Goal: Find specific page/section: Find specific page/section

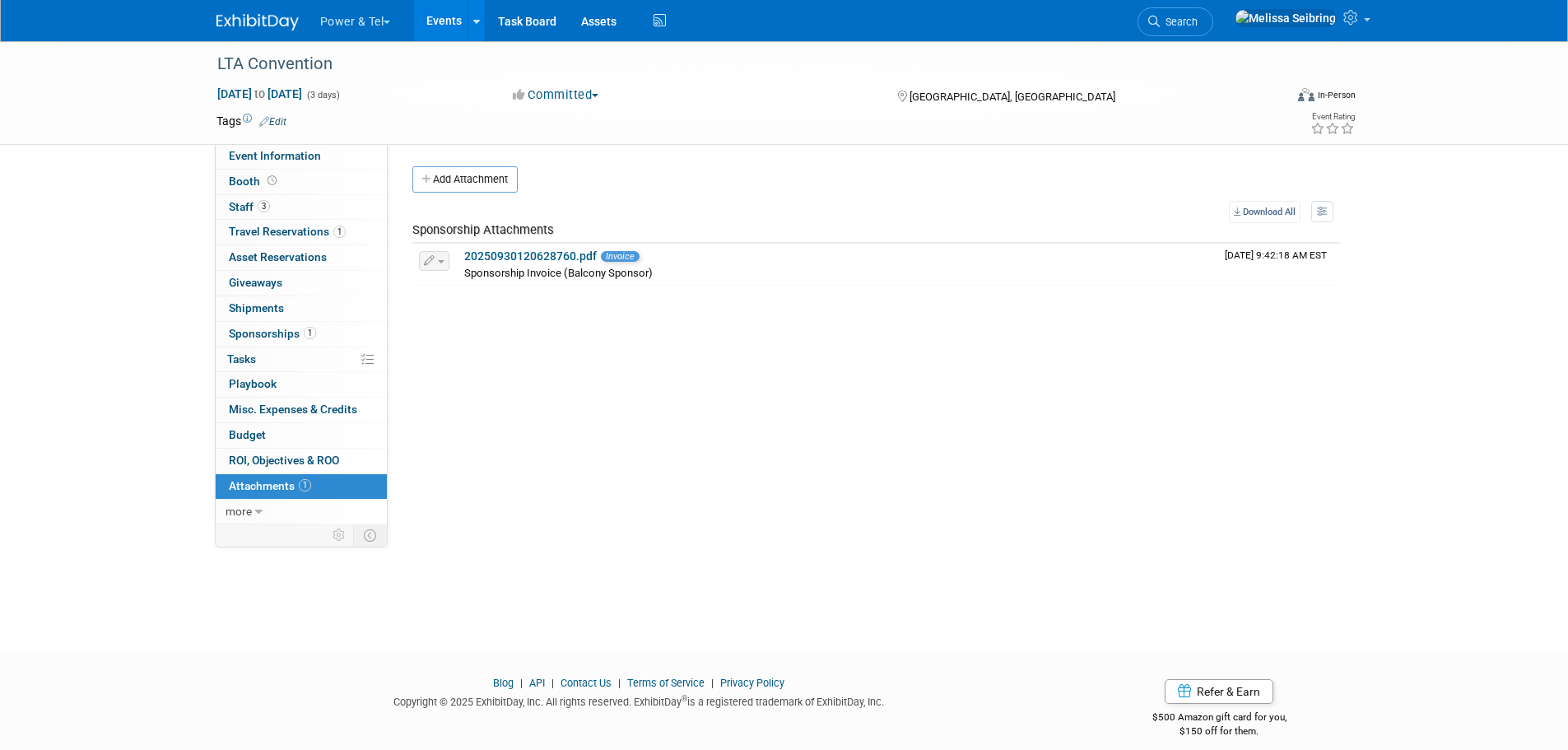
click at [1213, 7] on li "Search" at bounding box center [1175, 20] width 76 height 40
click at [1197, 22] on span "Search" at bounding box center [1179, 22] width 38 height 13
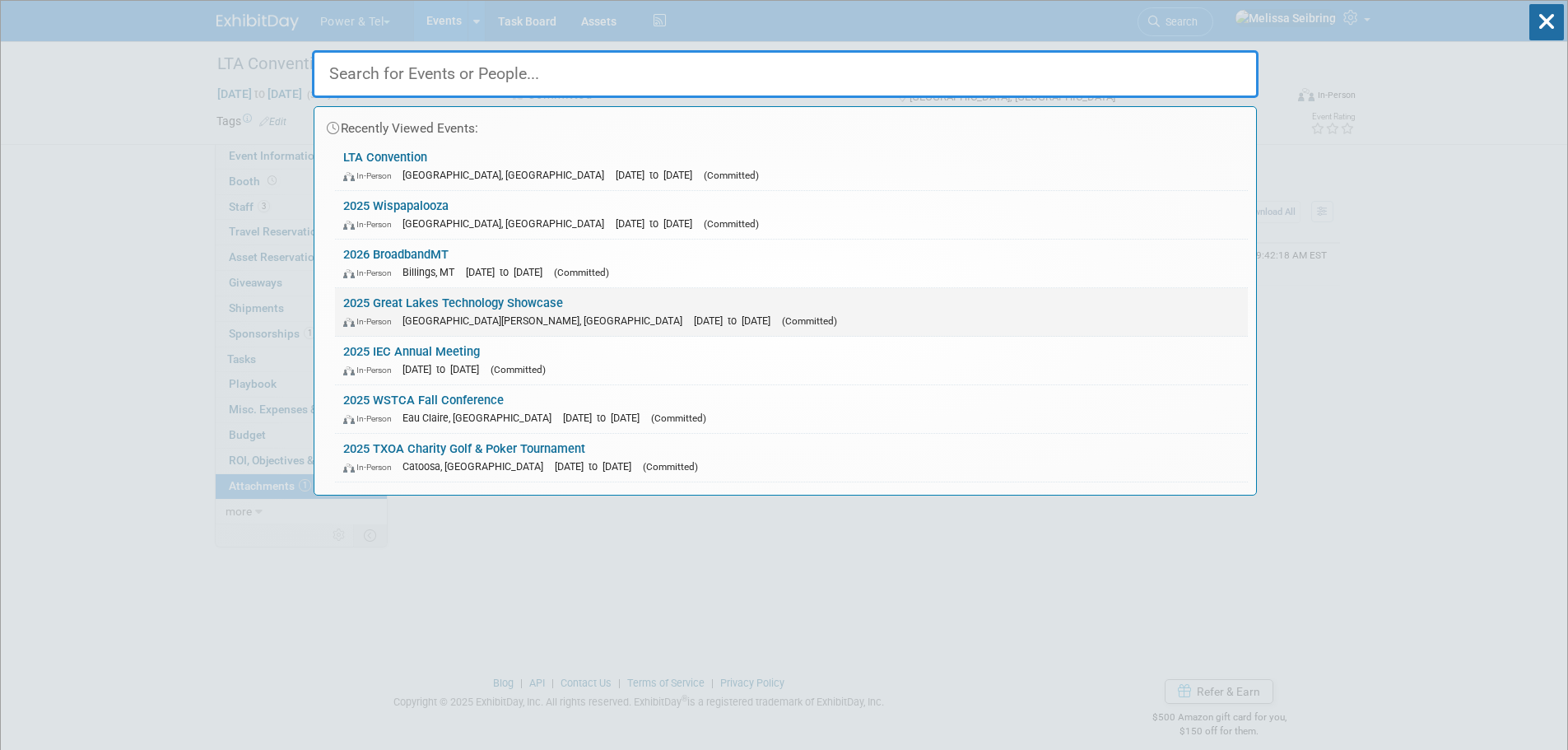
click at [410, 295] on link "2025 Great Lakes Technology Showcase In-Person [GEOGRAPHIC_DATA][PERSON_NAME], …" at bounding box center [791, 312] width 913 height 48
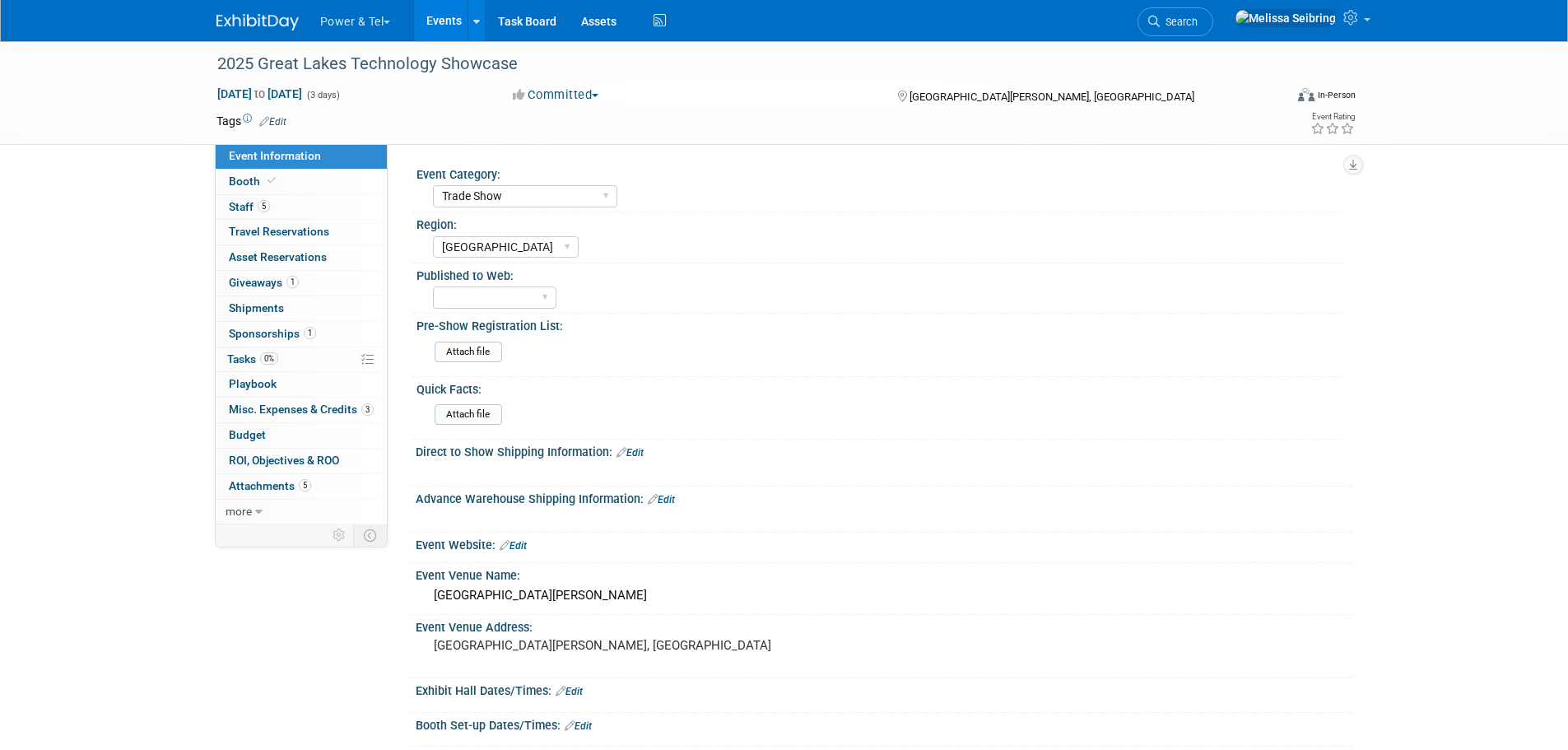
select select "Trade Show"
select select "[GEOGRAPHIC_DATA]"
click at [275, 479] on span "Attachments 5" at bounding box center [270, 485] width 82 height 13
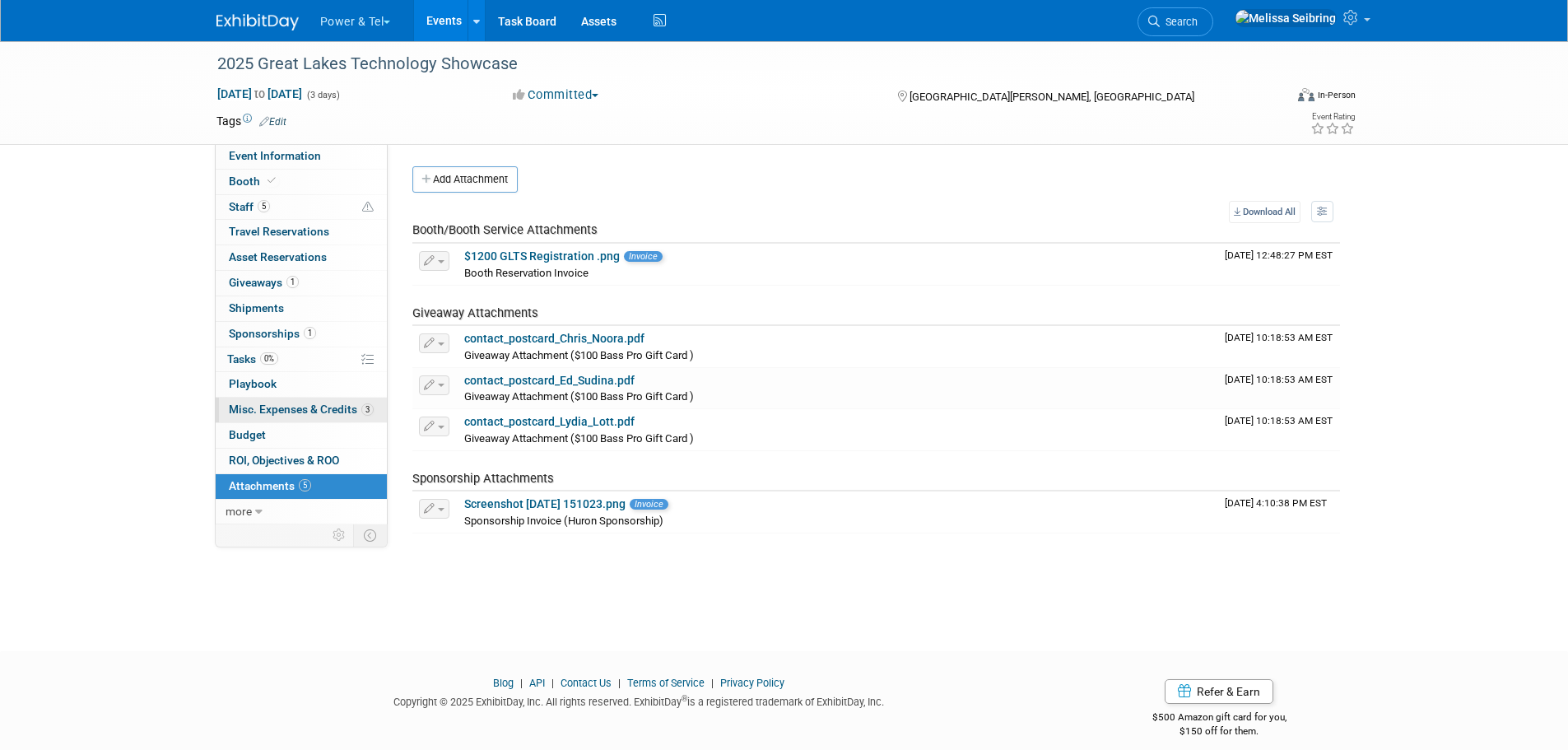
click at [305, 408] on span "Misc. Expenses & Credits 3" at bounding box center [301, 409] width 145 height 13
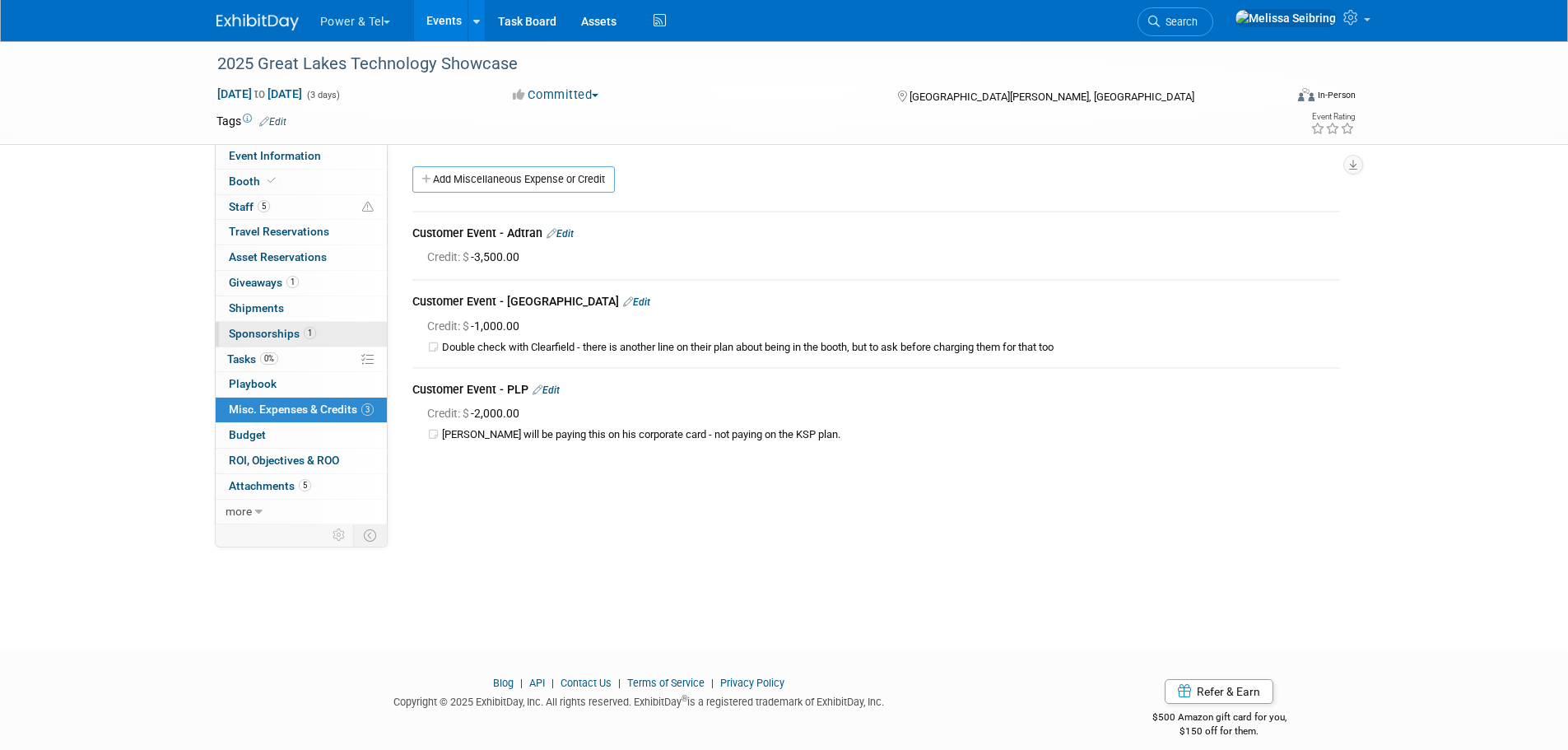
click at [228, 335] on span "Sponsorships 1" at bounding box center [272, 332] width 87 height 13
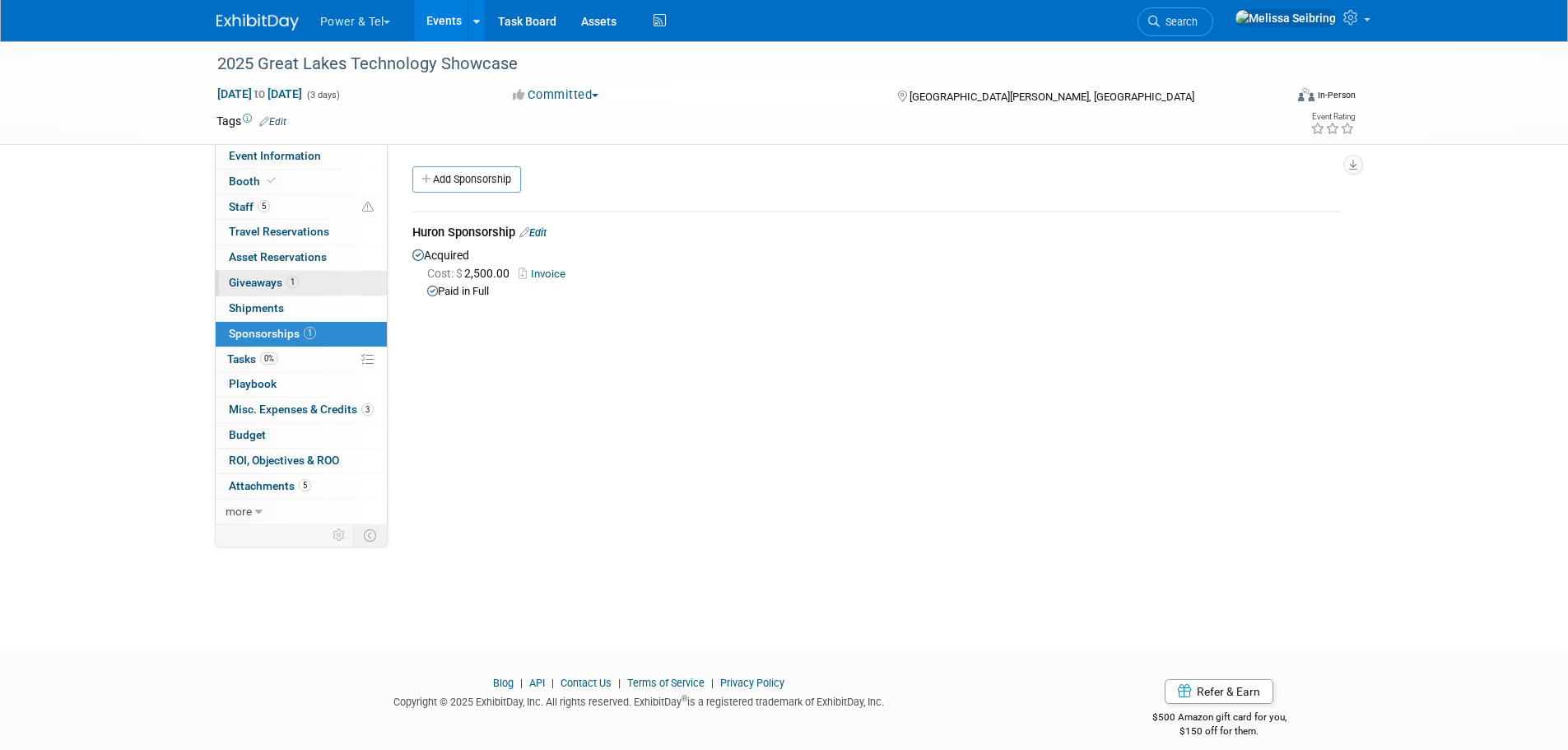
click at [257, 276] on span "Giveaways 1" at bounding box center [263, 281] width 70 height 13
